Goal: Communication & Community: Answer question/provide support

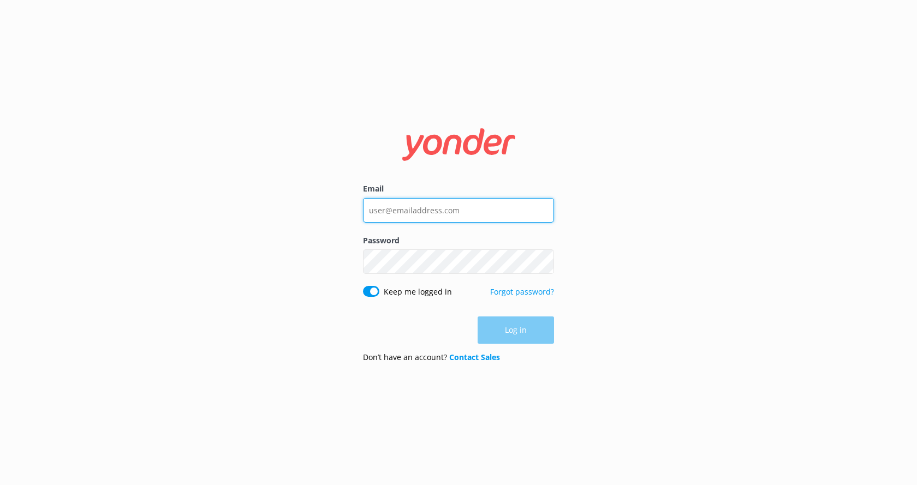
type input "[EMAIL_ADDRESS][DOMAIN_NAME]"
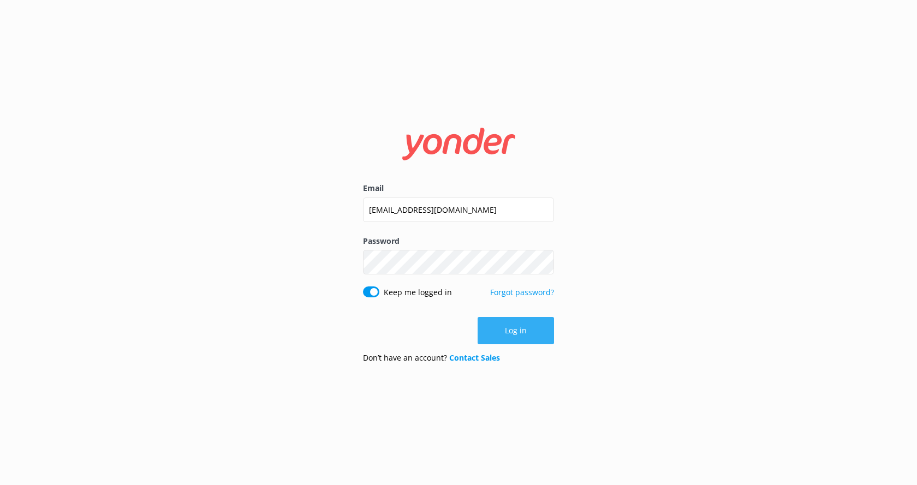
click at [493, 334] on button "Log in" at bounding box center [516, 330] width 76 height 27
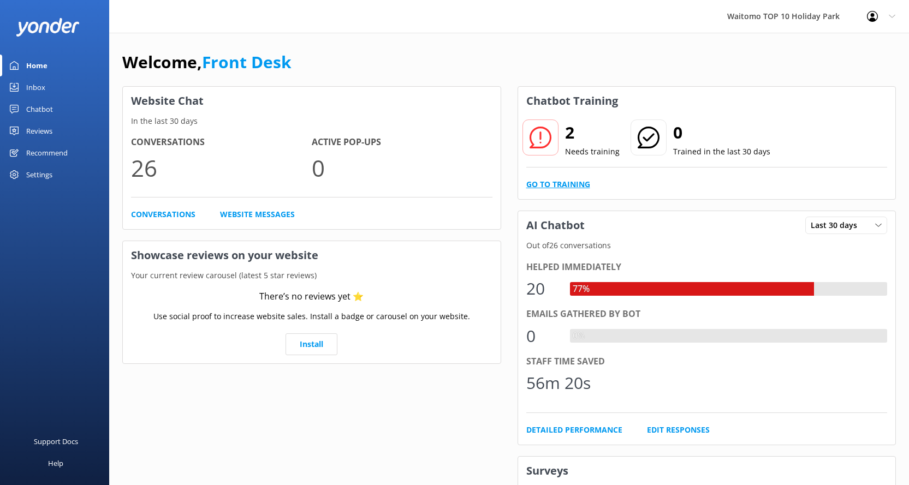
click at [562, 182] on link "Go to Training" at bounding box center [558, 184] width 64 height 12
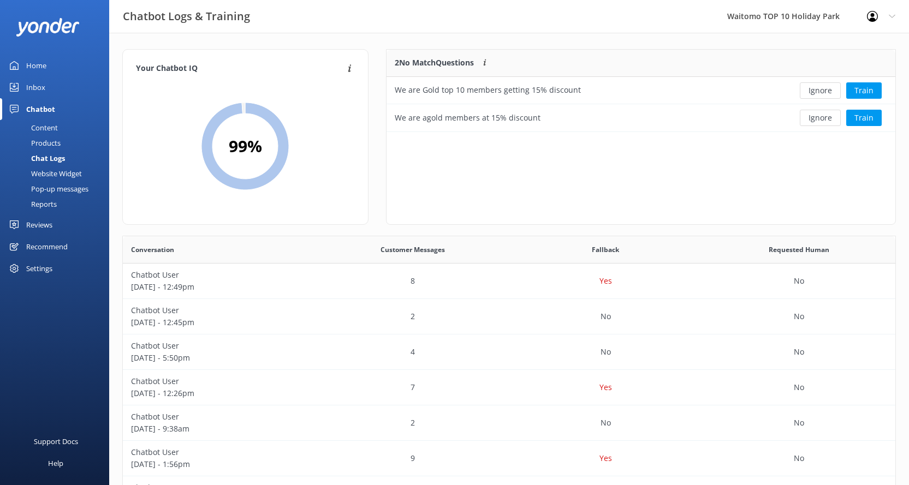
scroll to position [74, 501]
click at [832, 92] on button "Ignore" at bounding box center [820, 90] width 41 height 16
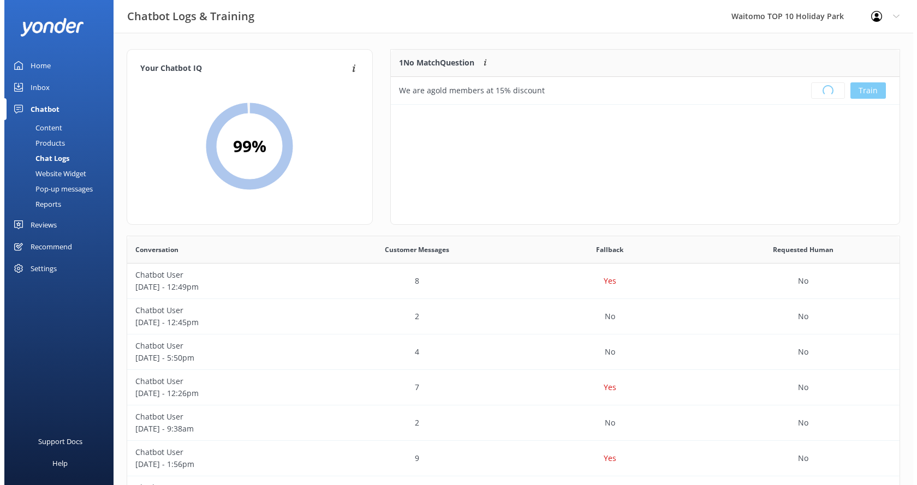
scroll to position [128, 501]
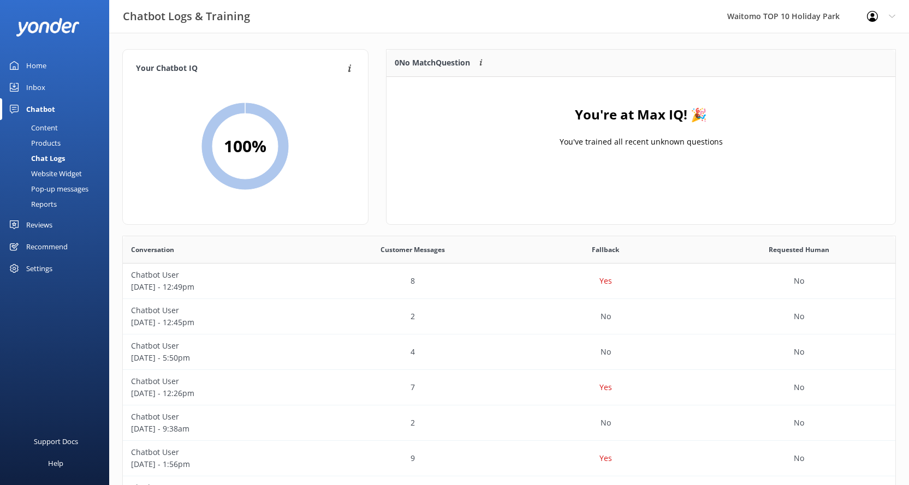
click at [34, 82] on div "Inbox" at bounding box center [35, 87] width 19 height 22
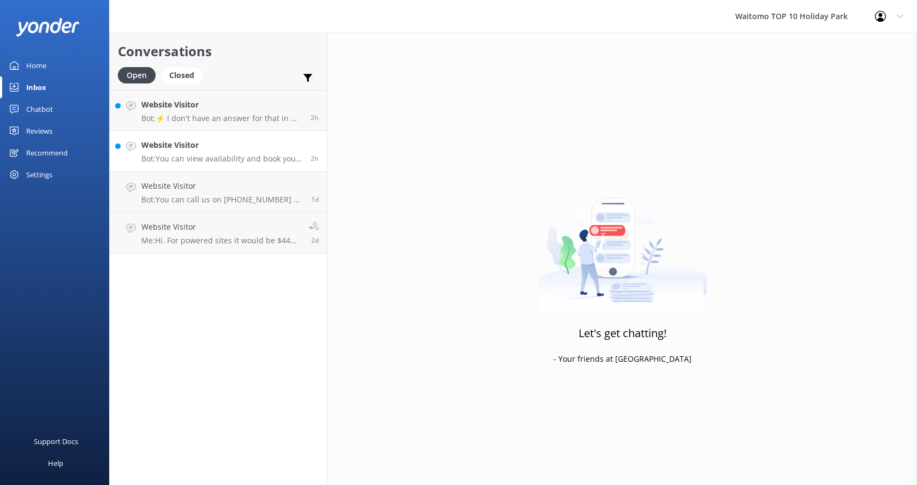
click at [202, 150] on h4 "Website Visitor" at bounding box center [221, 145] width 161 height 12
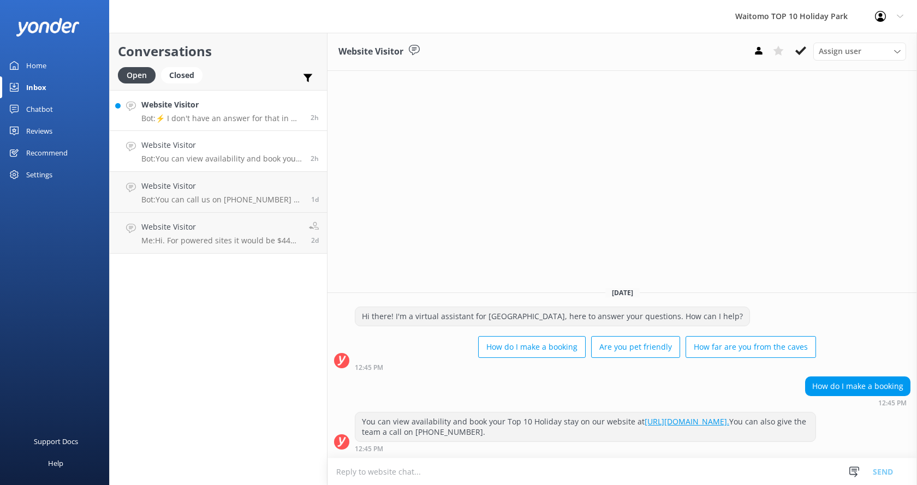
click at [205, 104] on h4 "Website Visitor" at bounding box center [221, 105] width 161 height 12
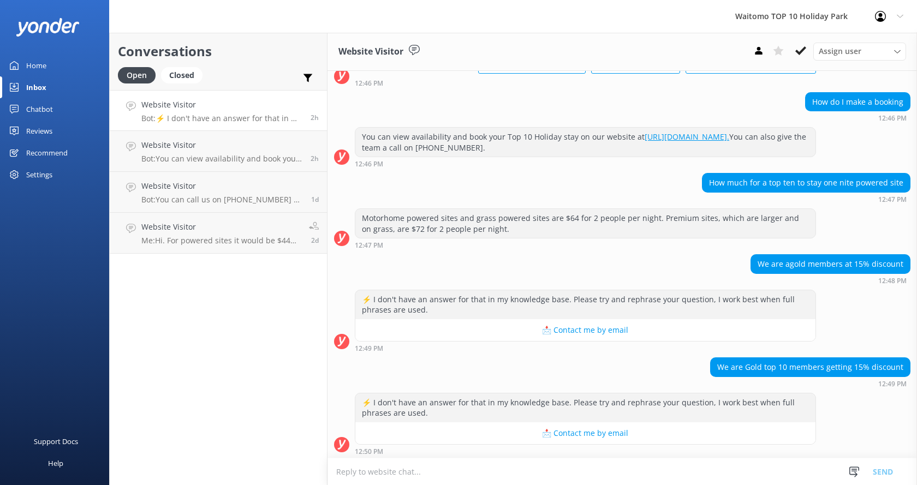
scroll to position [80, 0]
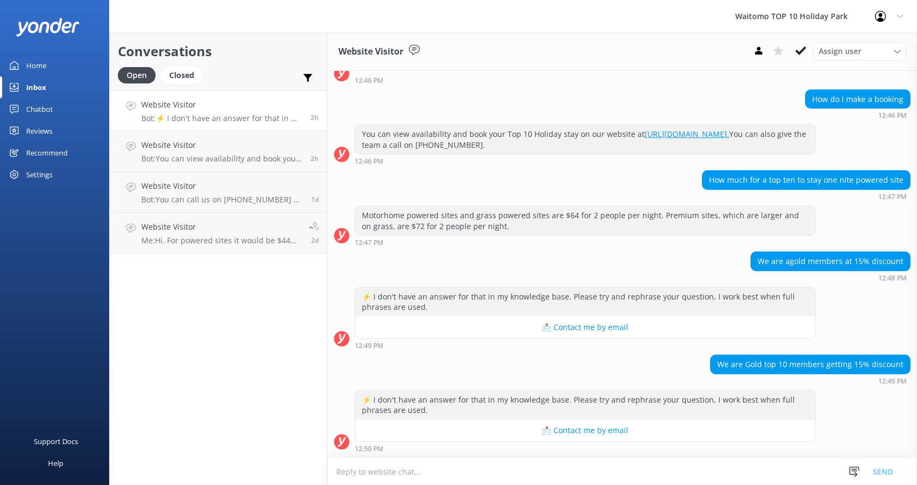
click at [459, 467] on textarea at bounding box center [621, 471] width 589 height 27
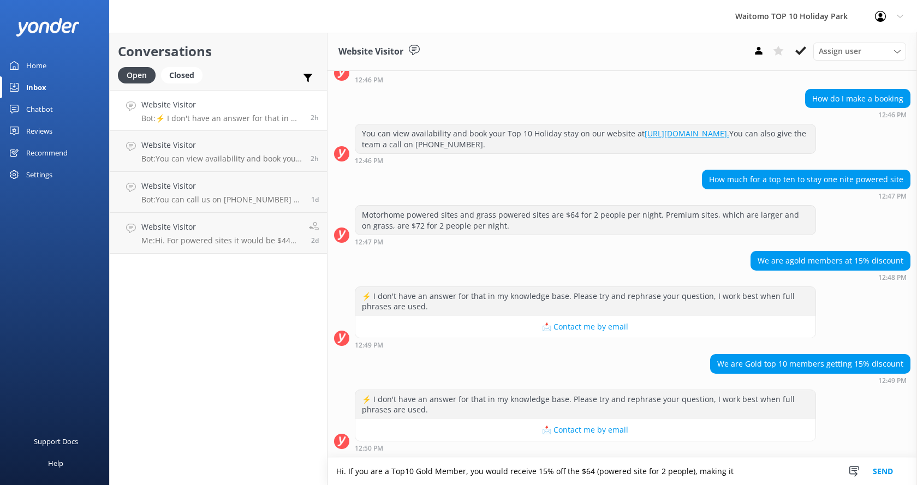
click at [735, 476] on textarea "Hi. If you are a Top10 Gold Member, you would receive 15% off the $64 (powered …" at bounding box center [621, 471] width 589 height 27
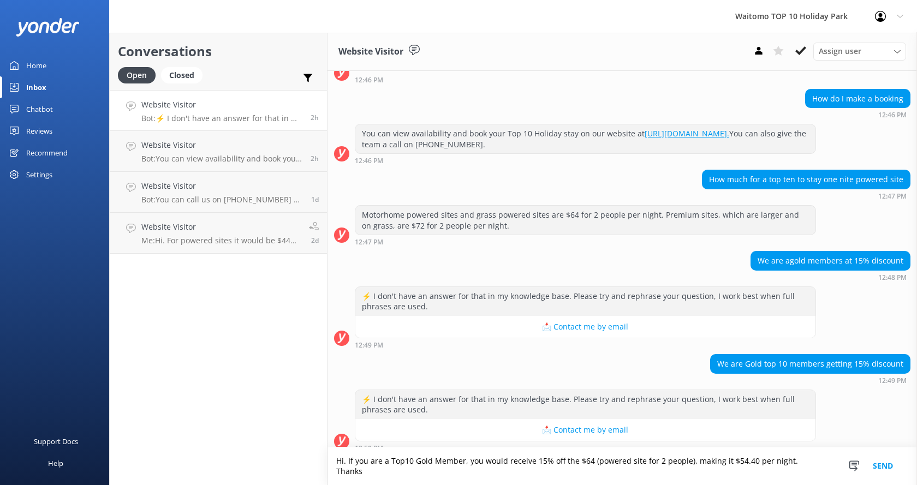
type textarea "Hi. If you are a Top10 Gold Member, you would receive 15% off the $64 (powered …"
click at [885, 466] on button "Send" at bounding box center [882, 467] width 41 height 38
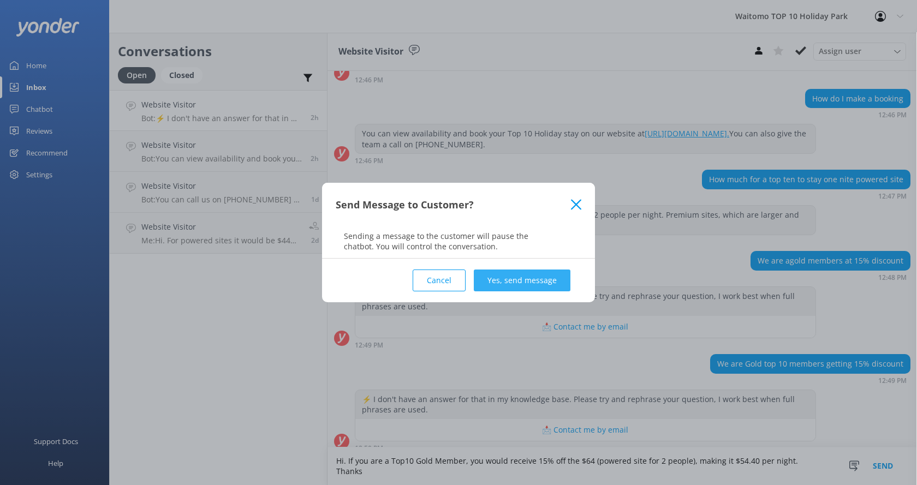
click at [516, 274] on button "Yes, send message" at bounding box center [522, 281] width 97 height 22
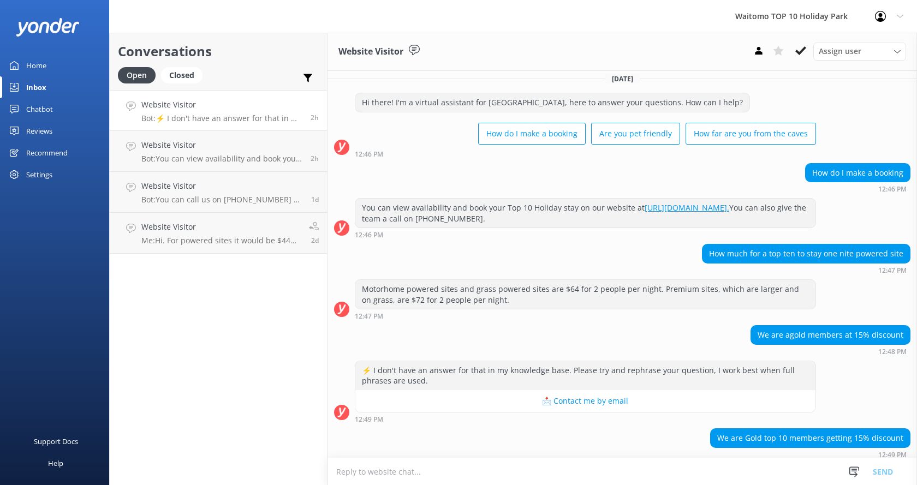
scroll to position [0, 0]
